Goal: Check status: Check status

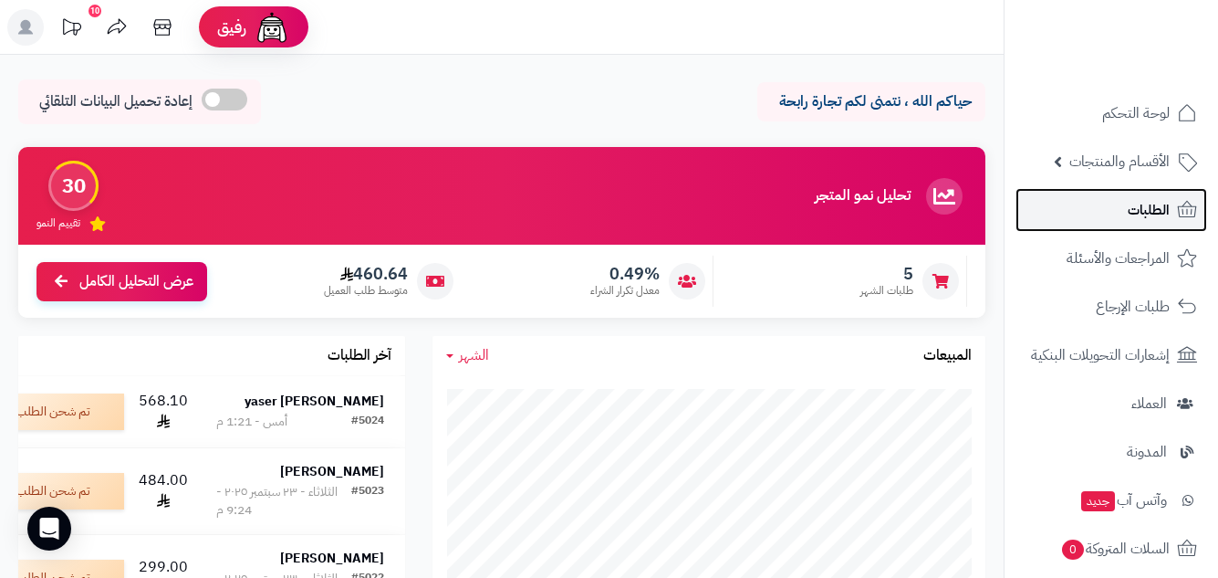
click at [1112, 218] on link "الطلبات" at bounding box center [1112, 210] width 192 height 44
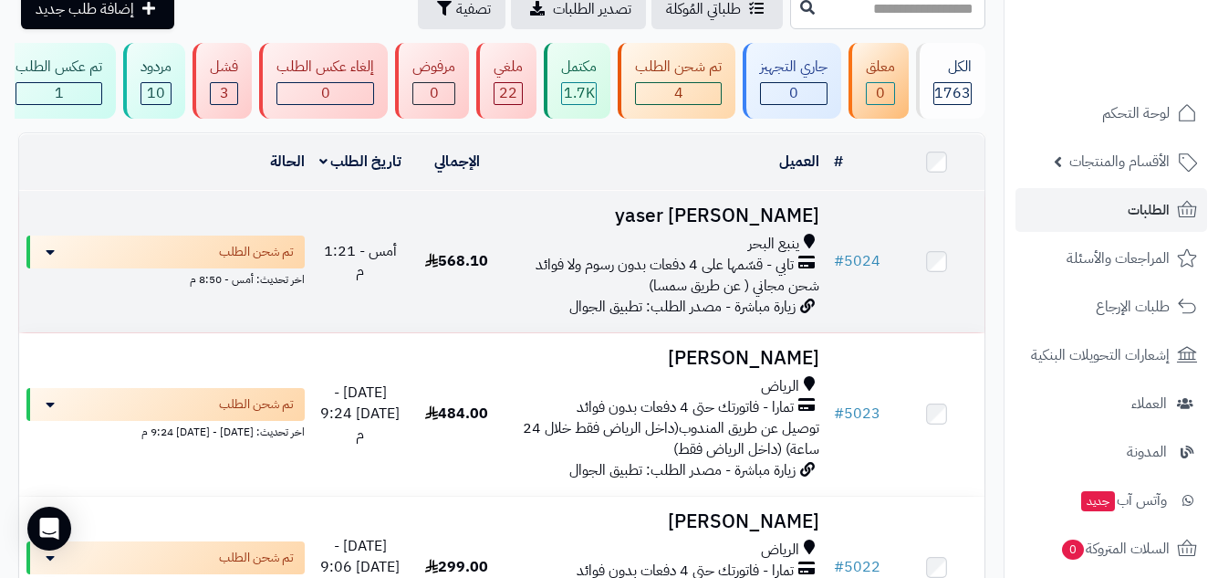
scroll to position [182, 0]
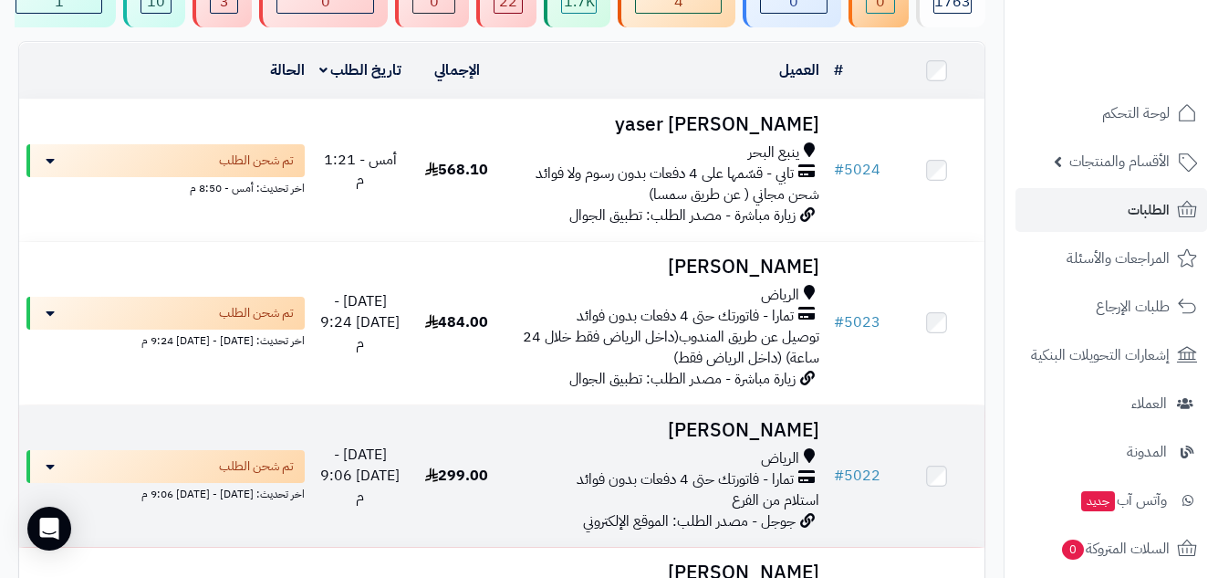
click at [790, 438] on h3 "[PERSON_NAME]" at bounding box center [666, 430] width 307 height 21
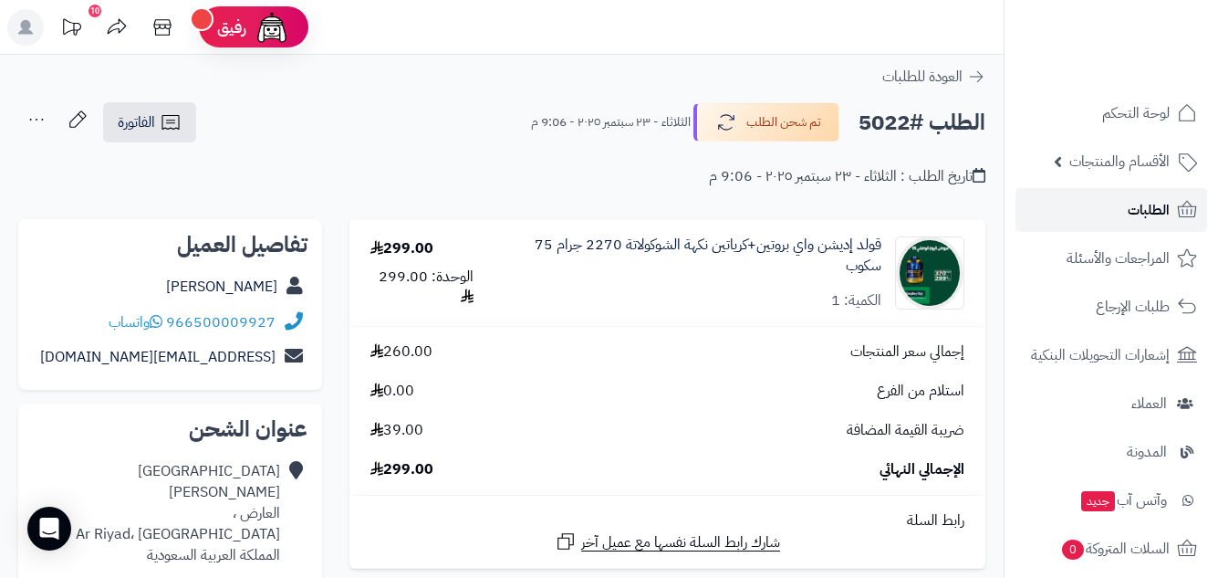
click at [1128, 211] on span "الطلبات" at bounding box center [1149, 210] width 42 height 26
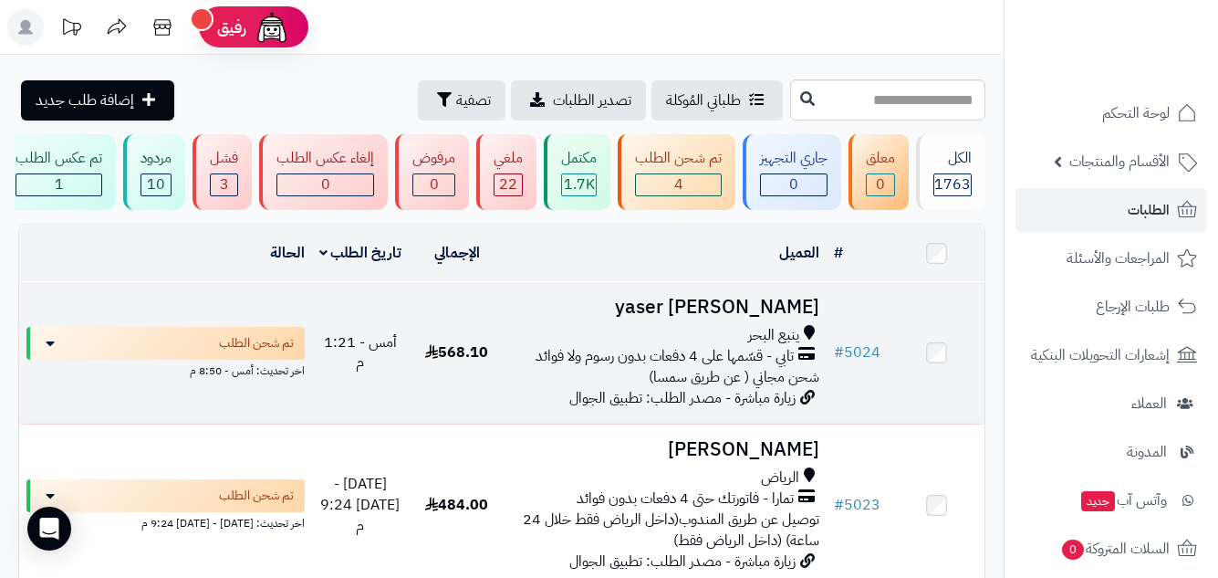
scroll to position [182, 0]
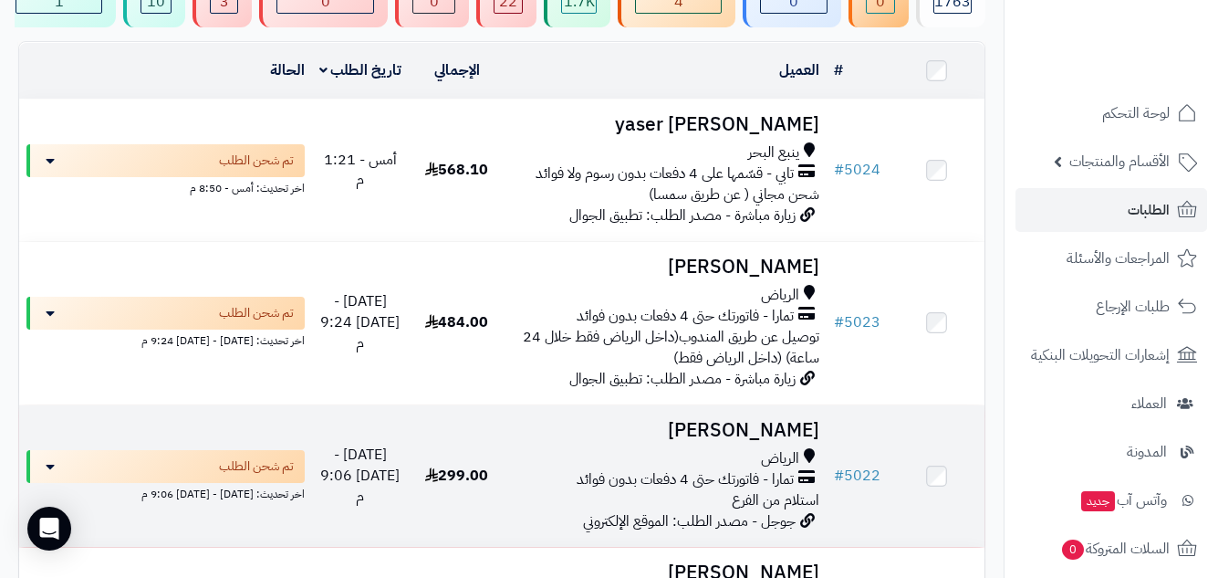
click at [757, 435] on h3 "Salem Algarni" at bounding box center [666, 430] width 307 height 21
